Goal: Communication & Community: Connect with others

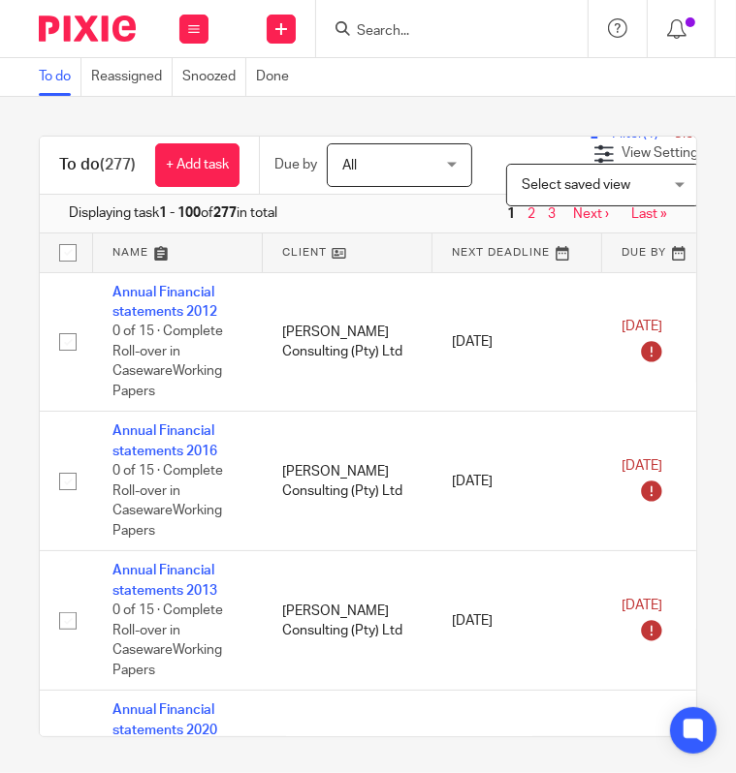
click at [394, 23] on input "Search" at bounding box center [442, 31] width 174 height 17
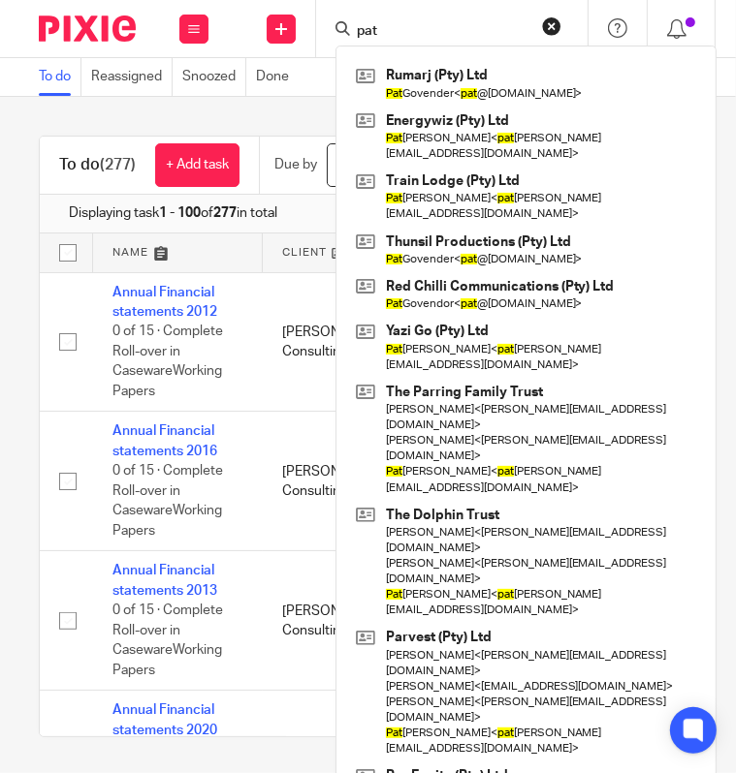
type input "pat"
drag, startPoint x: 288, startPoint y: 117, endPoint x: 0, endPoint y: 193, distance: 297.6
click at [288, 121] on div "To do (277) + Add task Due by All All Today Tomorrow This week Next week This m…" at bounding box center [368, 435] width 736 height 677
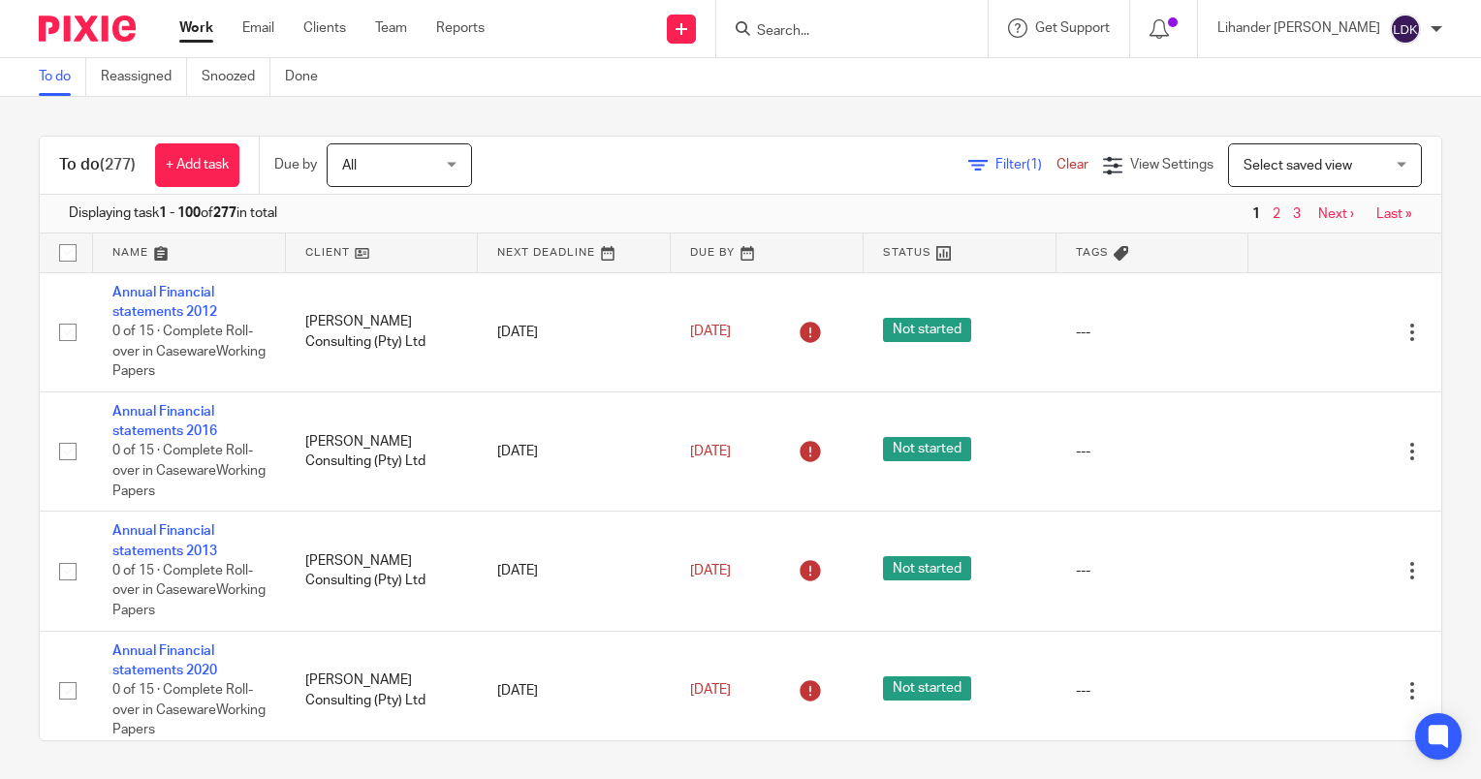
click at [735, 34] on input "Search" at bounding box center [842, 31] width 174 height 17
type input "ha"
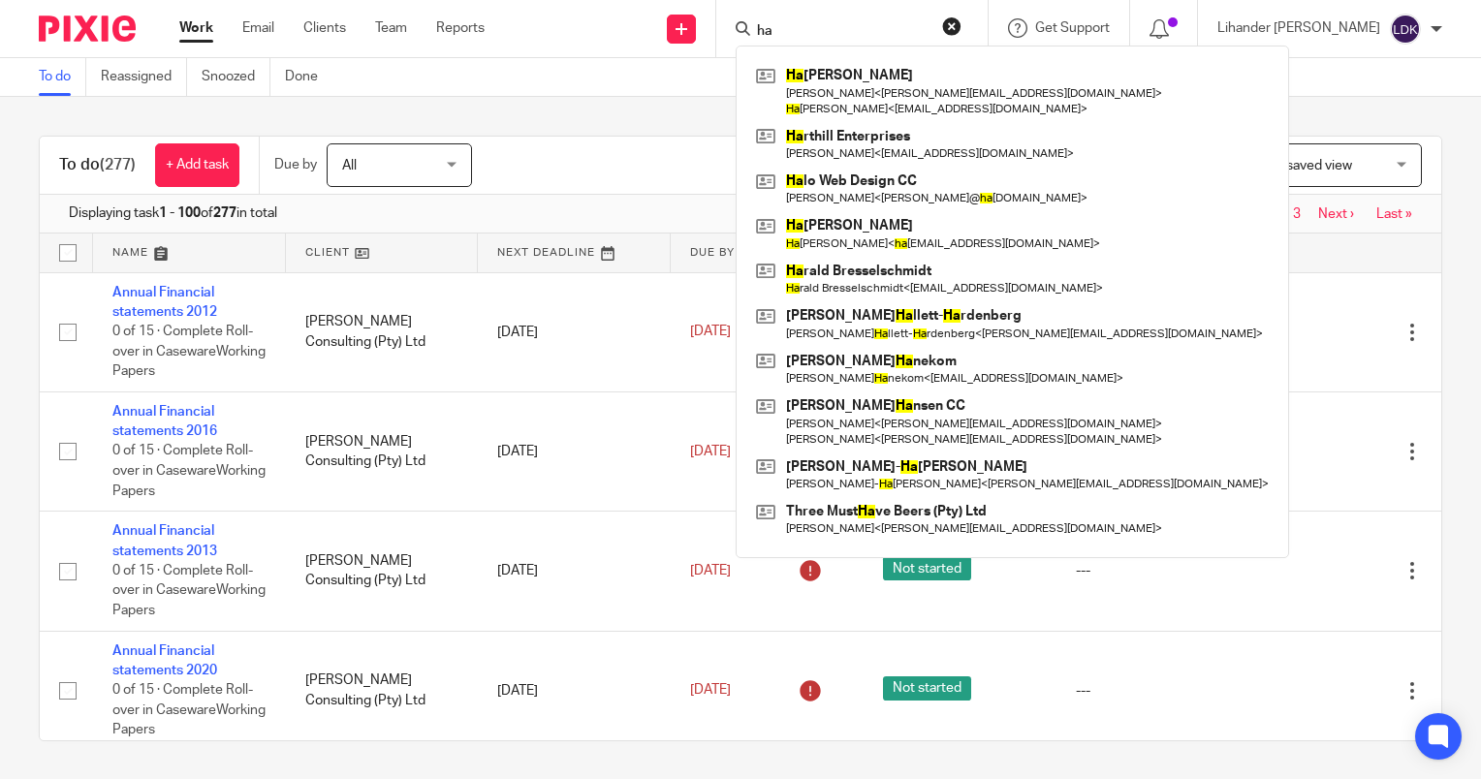
drag, startPoint x: 855, startPoint y: 34, endPoint x: 658, endPoint y: 14, distance: 197.8
click at [658, 14] on div "Send new email Create task Add client ha Ha nnah Gabriella Parring Robert Parri…" at bounding box center [997, 28] width 967 height 57
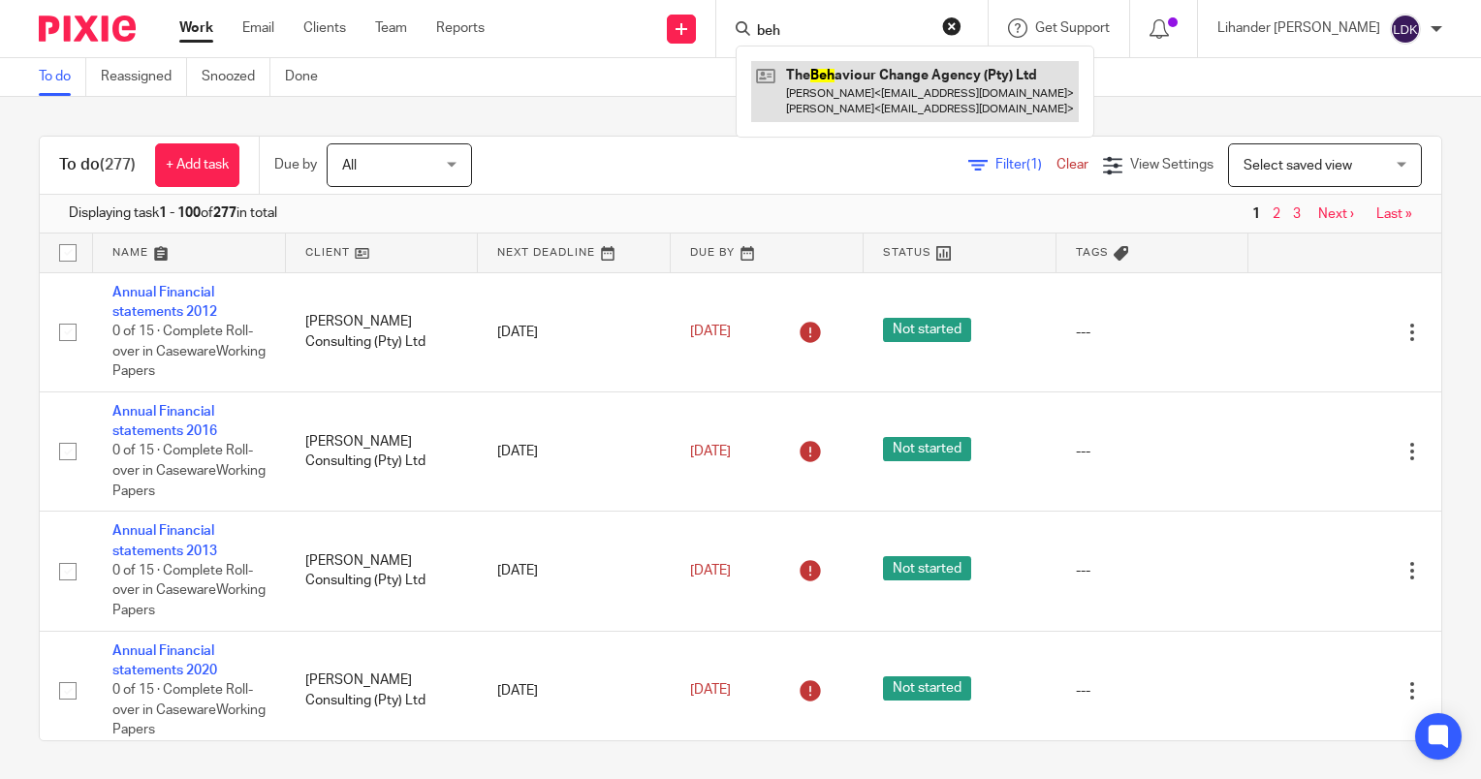
type input "beh"
click at [735, 96] on link at bounding box center [915, 91] width 328 height 60
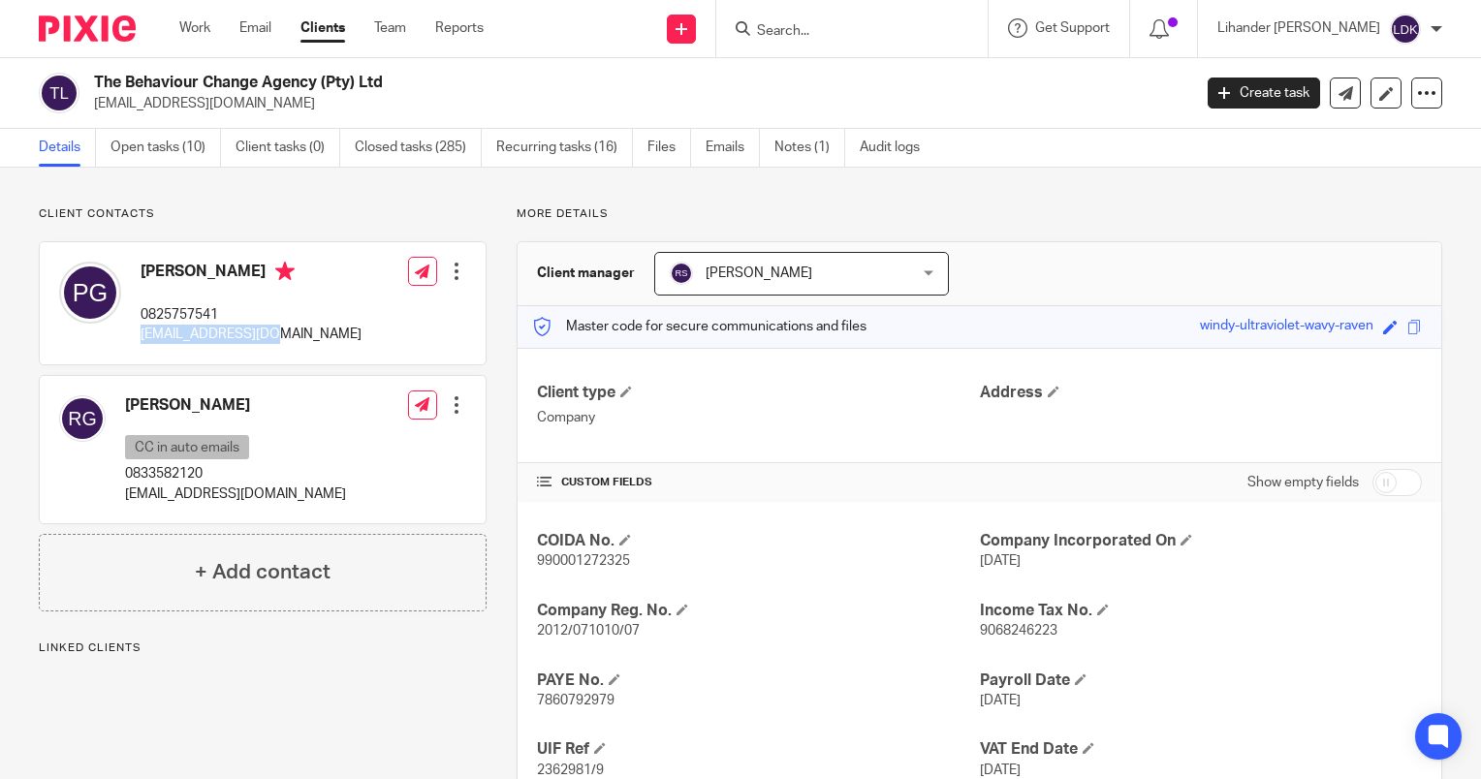
click at [143, 338] on div "[PERSON_NAME] 0825757541 [EMAIL_ADDRESS][DOMAIN_NAME] Edit contact Create clien…" at bounding box center [263, 303] width 446 height 122
click at [408, 258] on link at bounding box center [422, 271] width 29 height 29
drag, startPoint x: 682, startPoint y: 744, endPoint x: 688, endPoint y: 732, distance: 13.9
drag, startPoint x: 688, startPoint y: 732, endPoint x: 312, endPoint y: 205, distance: 646.9
click at [326, 212] on p "Client contacts" at bounding box center [263, 214] width 448 height 16
